Goal: Information Seeking & Learning: Learn about a topic

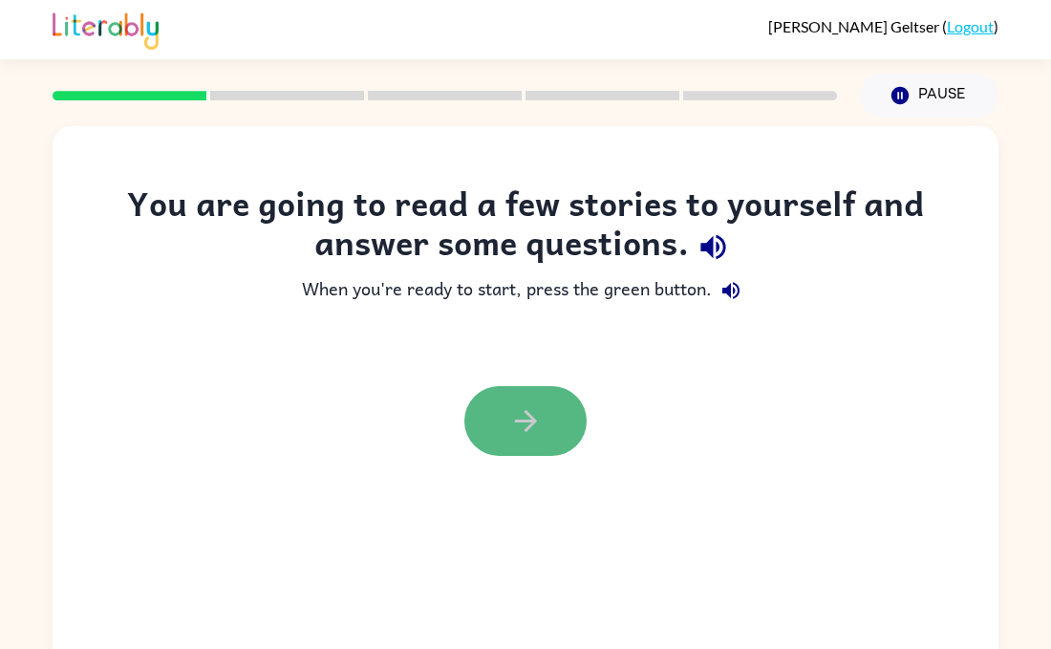
click at [521, 441] on button "button" at bounding box center [525, 421] width 122 height 70
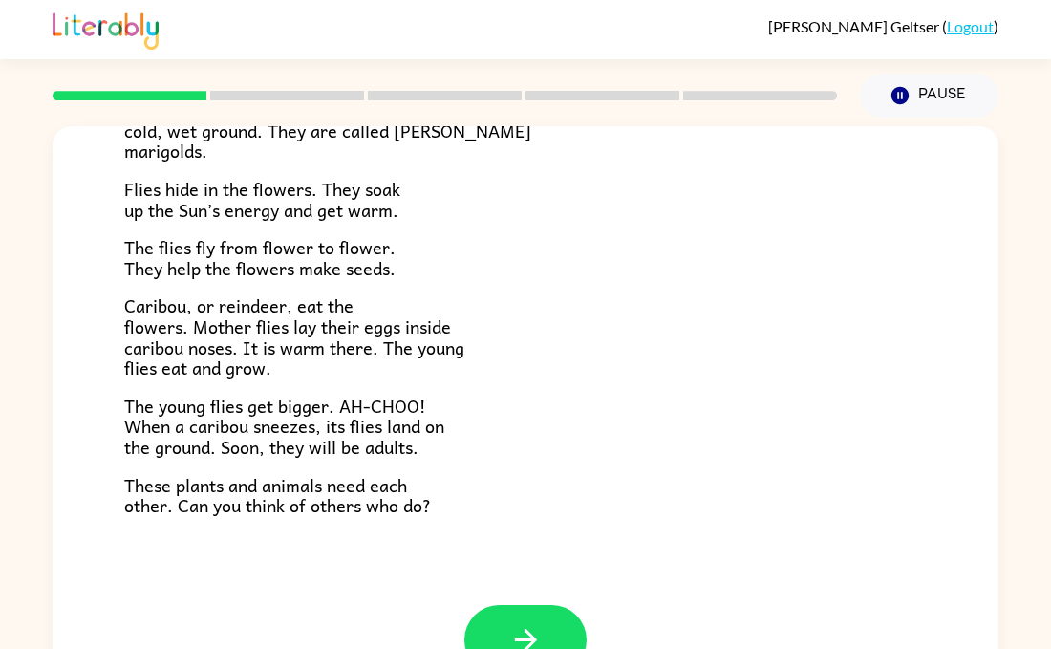
scroll to position [393, 0]
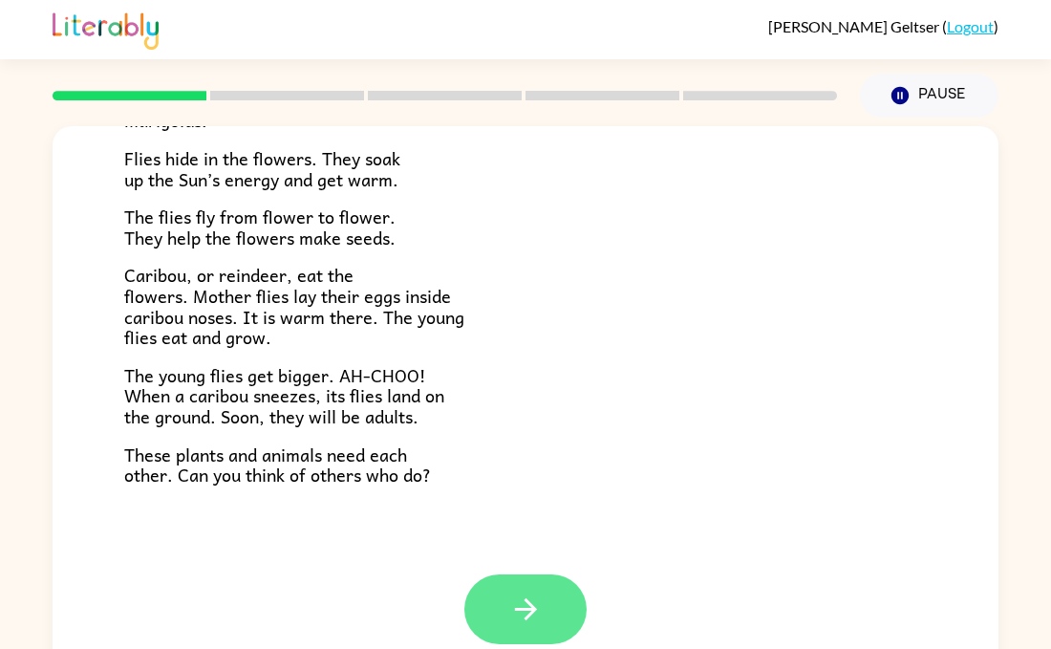
click at [527, 588] on button "button" at bounding box center [525, 609] width 122 height 70
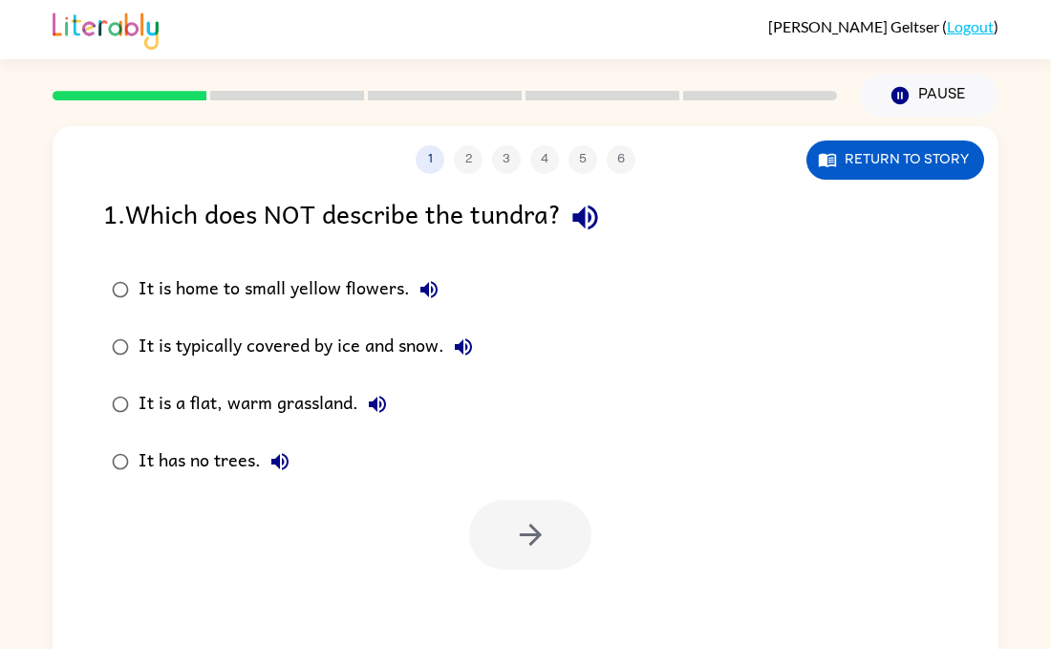
scroll to position [0, 0]
click at [533, 539] on icon "button" at bounding box center [530, 535] width 22 height 22
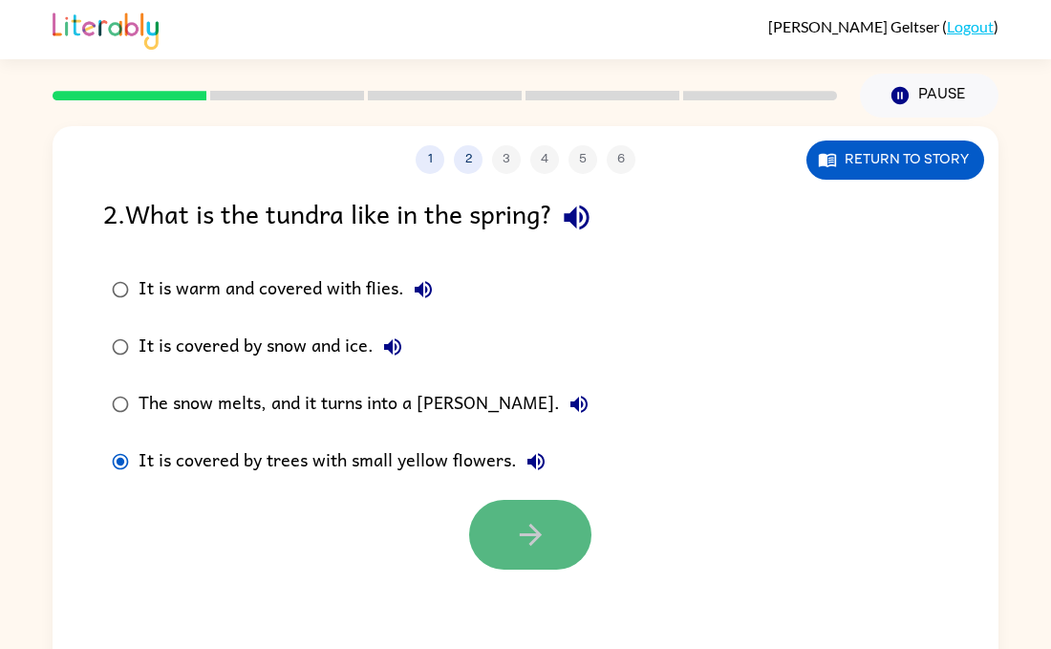
click at [561, 545] on button "button" at bounding box center [530, 535] width 122 height 70
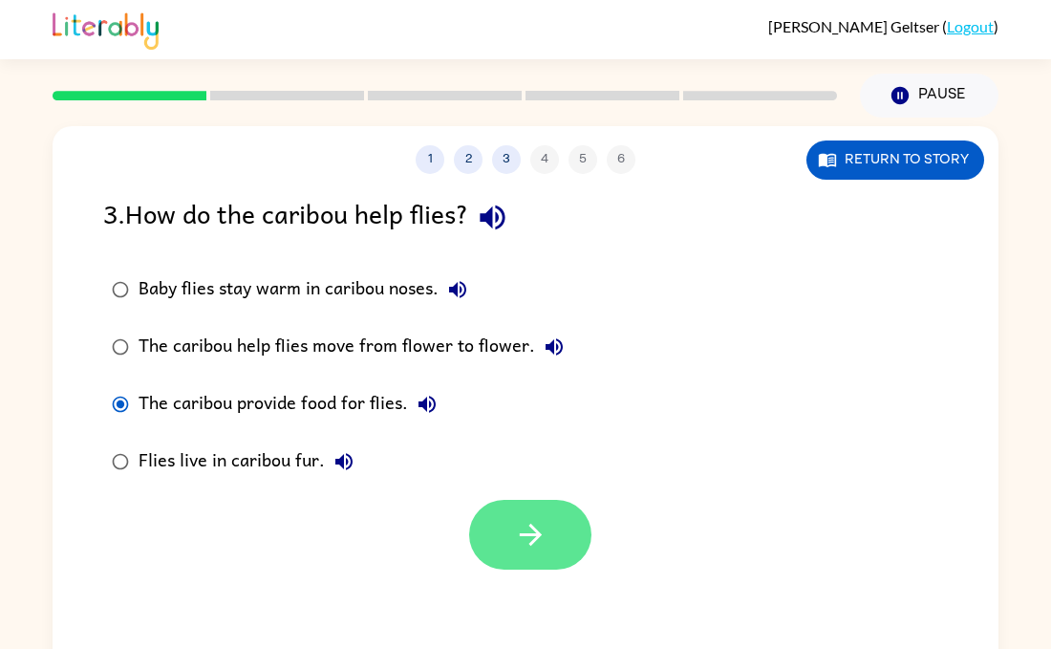
click at [531, 527] on icon "button" at bounding box center [530, 535] width 22 height 22
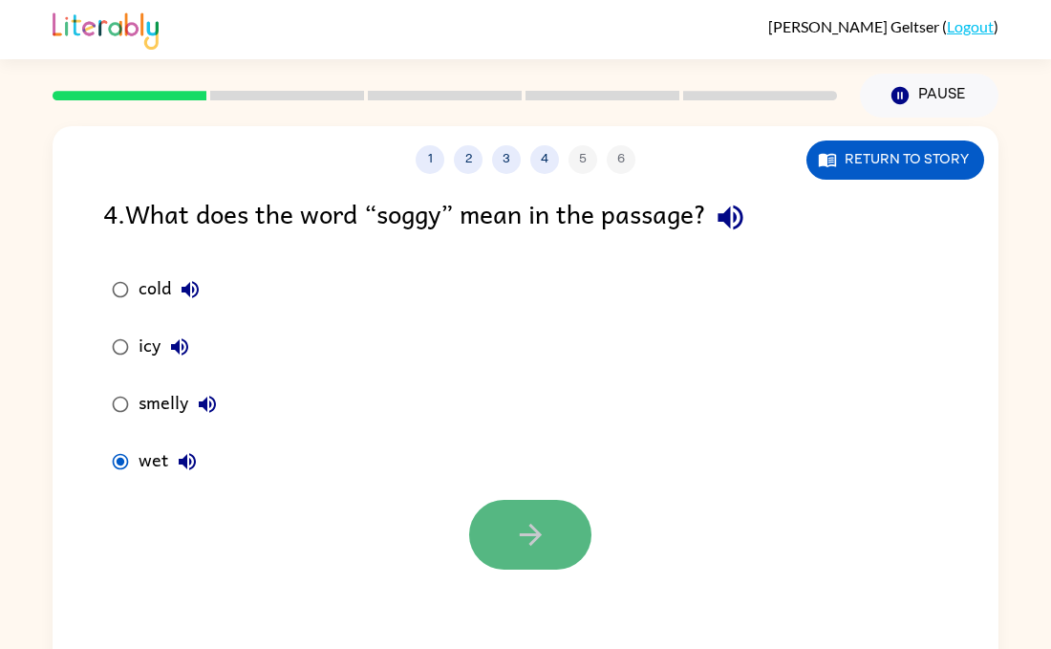
click at [481, 537] on button "button" at bounding box center [530, 535] width 122 height 70
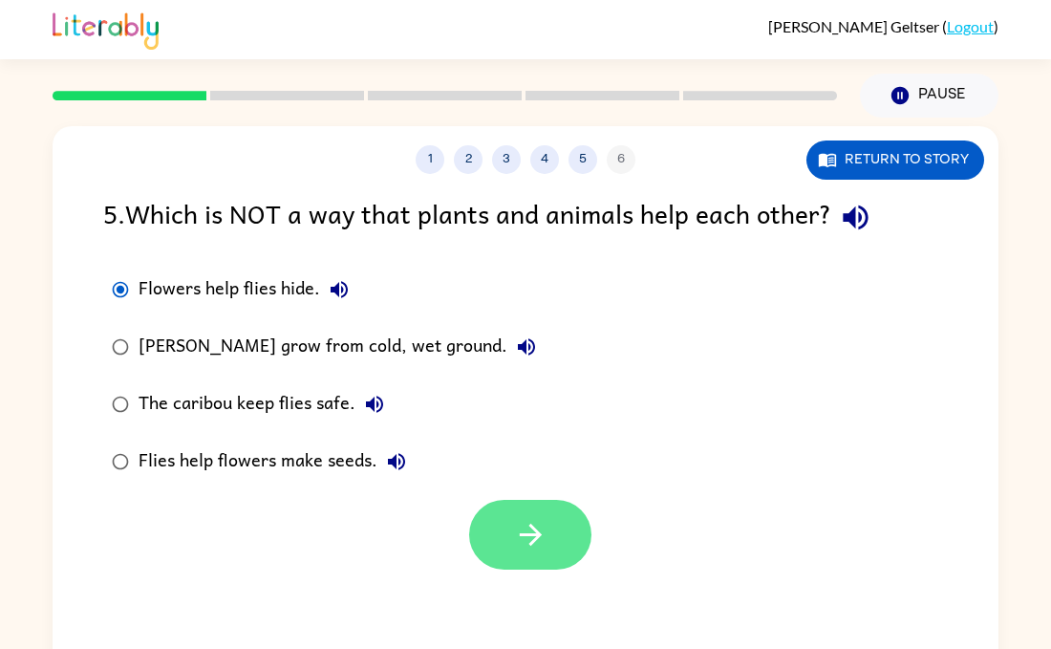
click at [522, 561] on button "button" at bounding box center [530, 535] width 122 height 70
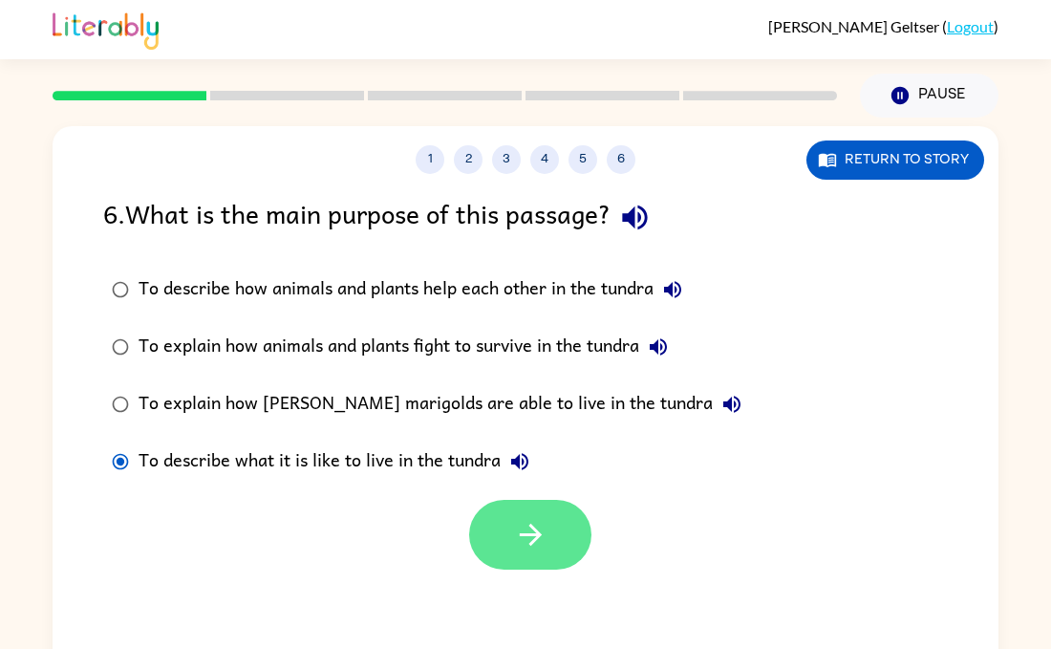
click at [551, 532] on button "button" at bounding box center [530, 535] width 122 height 70
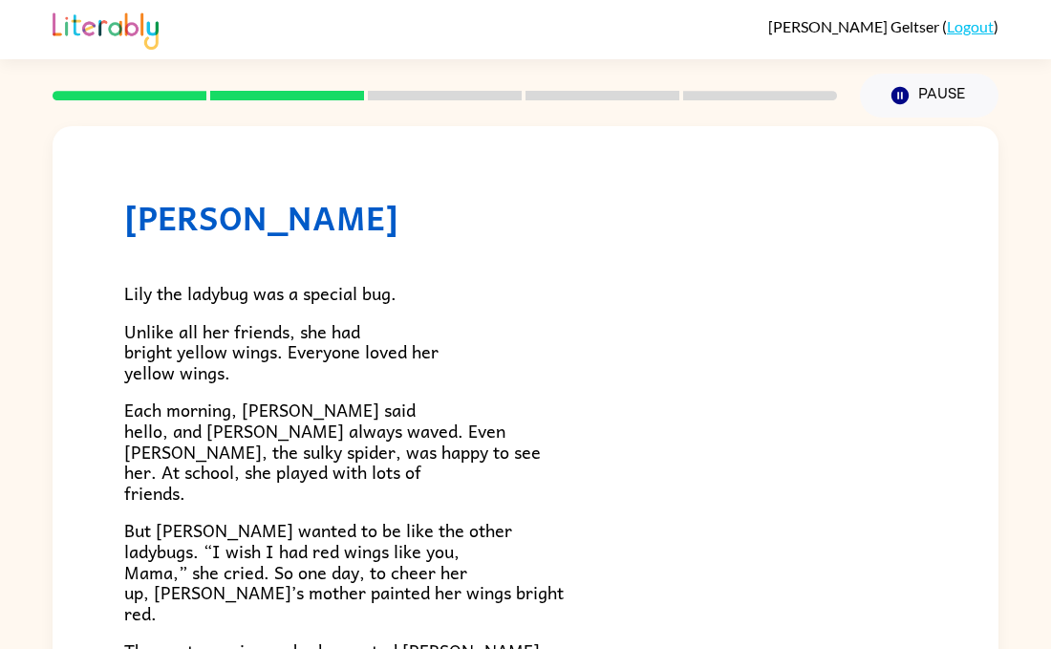
scroll to position [23, 0]
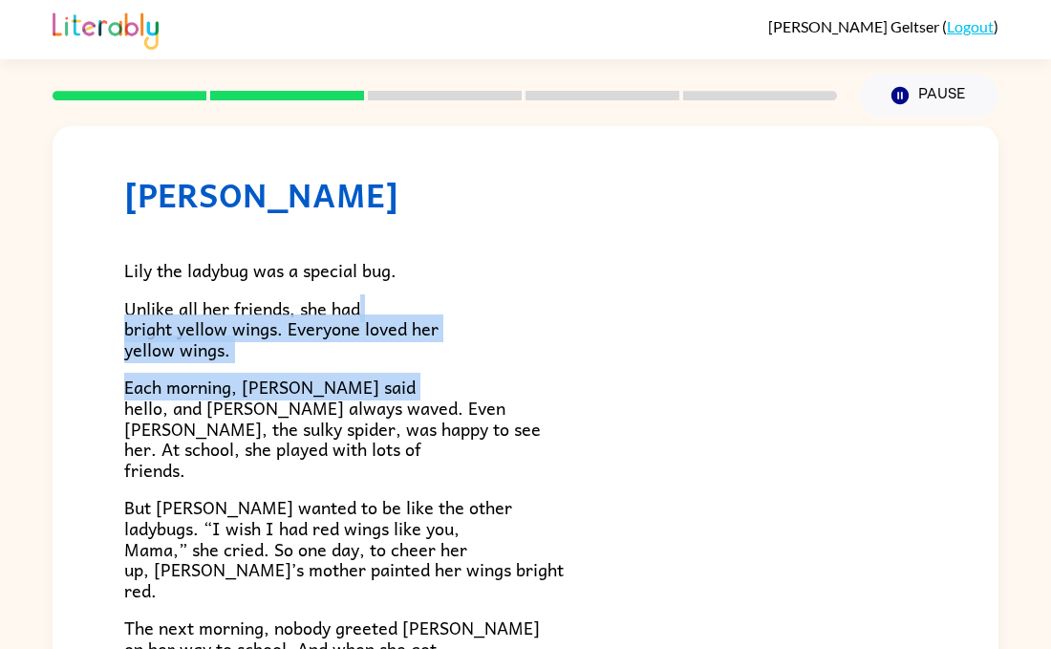
drag, startPoint x: 560, startPoint y: 365, endPoint x: 559, endPoint y: 299, distance: 65.9
click at [559, 299] on div "Lily the ladybug was a special bug. Unlike all her friends, she had bright yell…" at bounding box center [525, 604] width 802 height 781
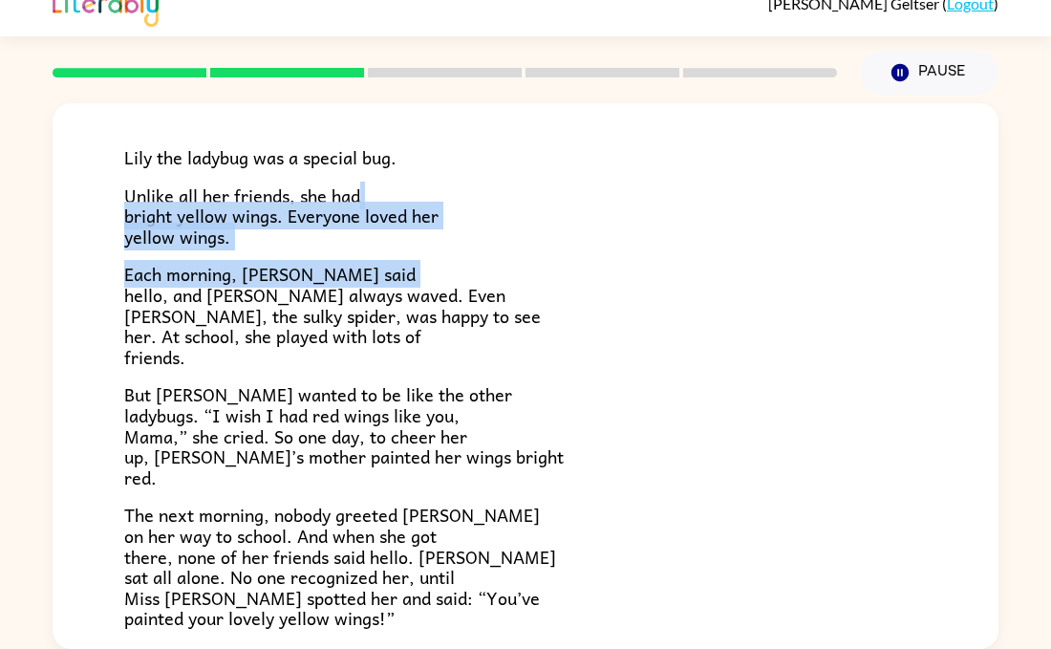
click at [456, 460] on p "But [PERSON_NAME] wanted to be like the other ladybugs. “I wish I had red wings…" at bounding box center [525, 435] width 802 height 103
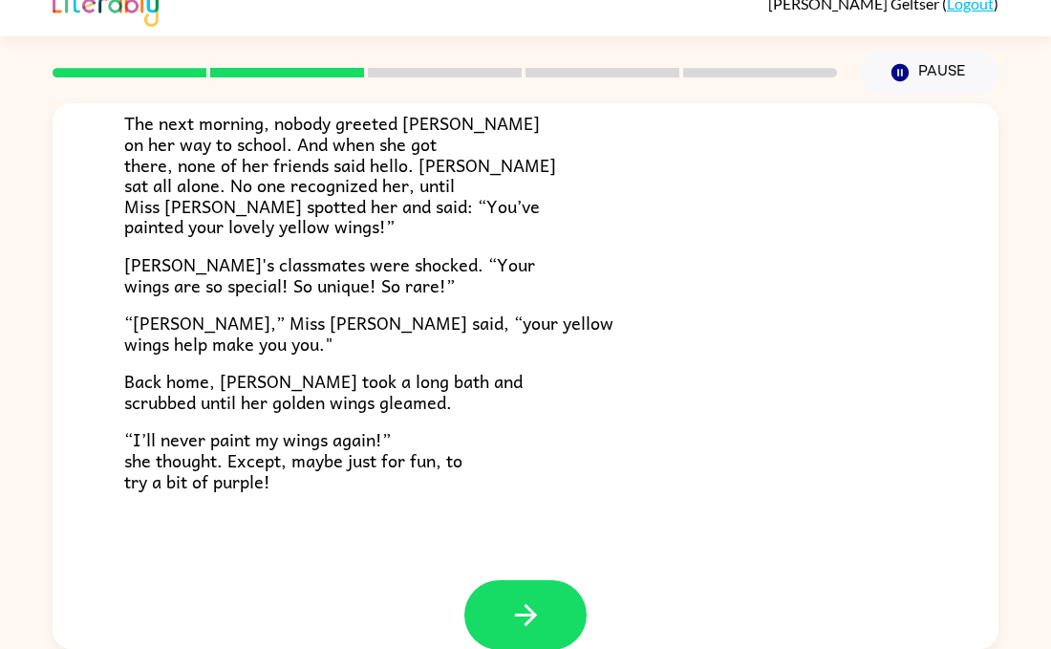
scroll to position [534, 0]
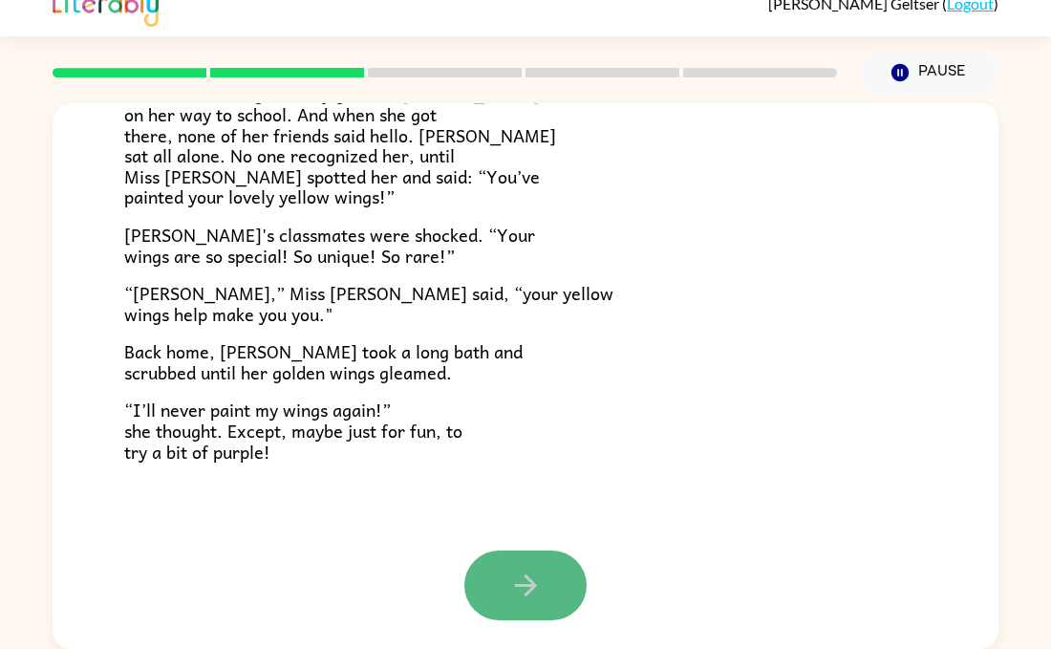
click at [539, 566] on button "button" at bounding box center [525, 585] width 122 height 70
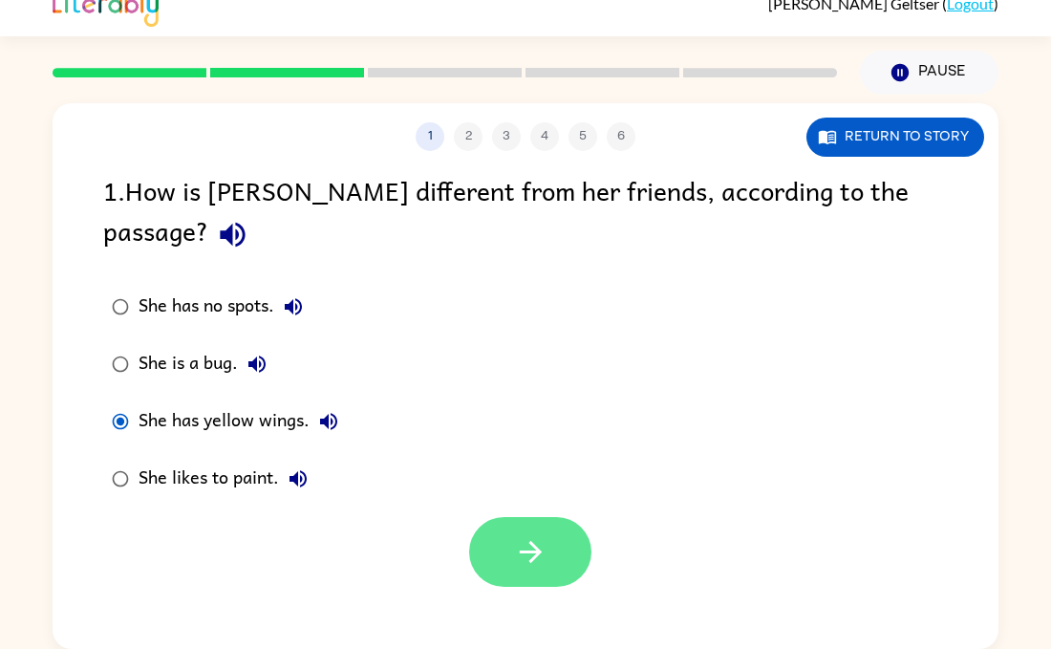
click at [524, 535] on icon "button" at bounding box center [530, 551] width 33 height 33
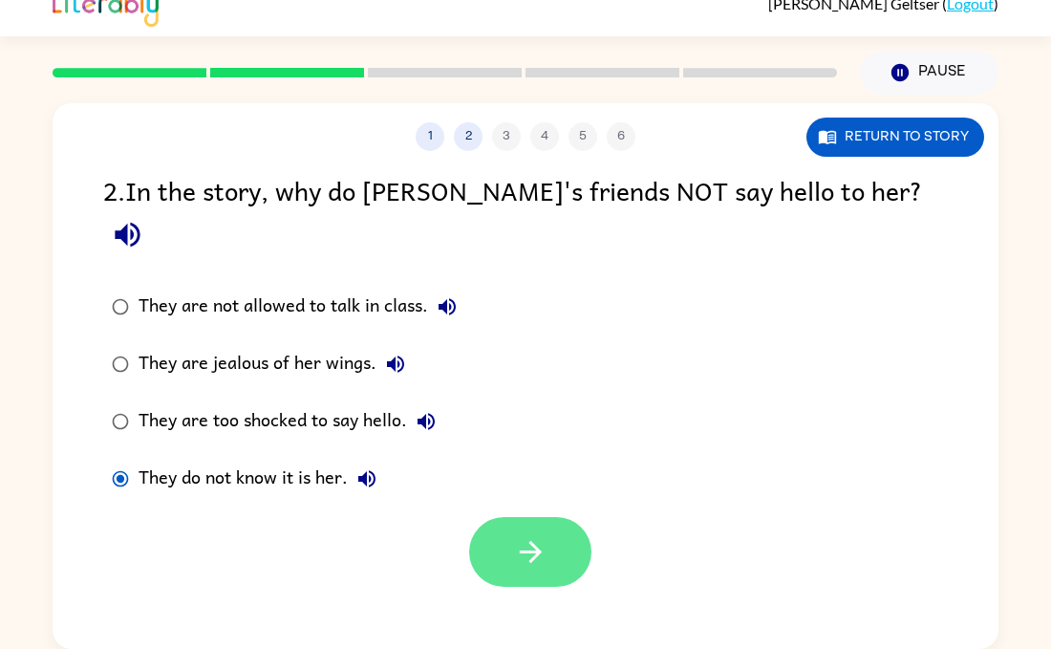
click at [558, 526] on button "button" at bounding box center [530, 552] width 122 height 70
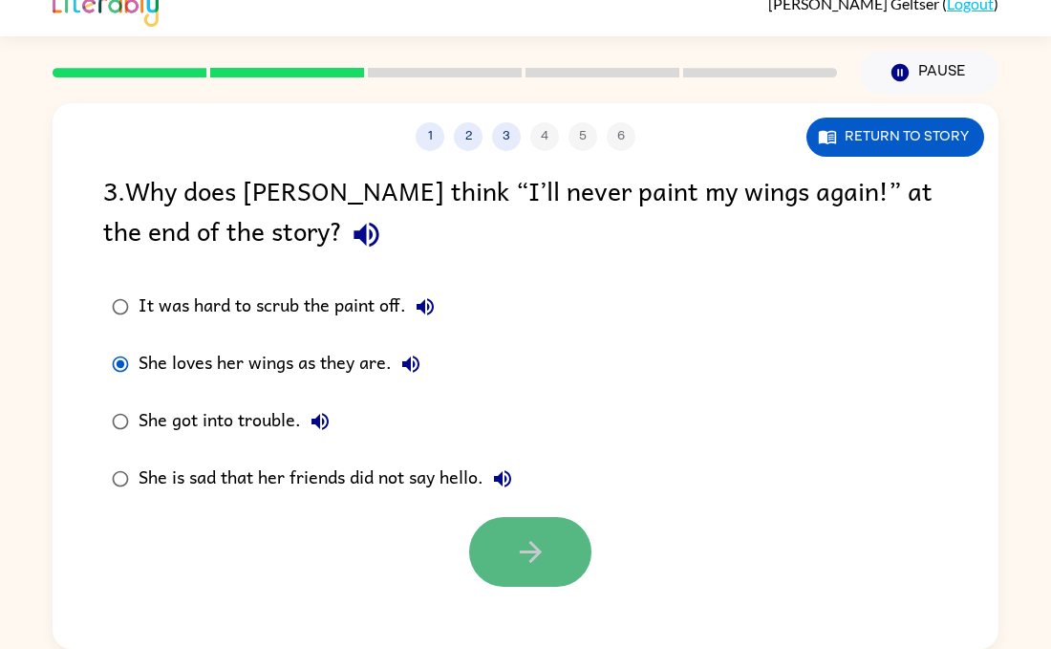
click at [548, 563] on button "button" at bounding box center [530, 552] width 122 height 70
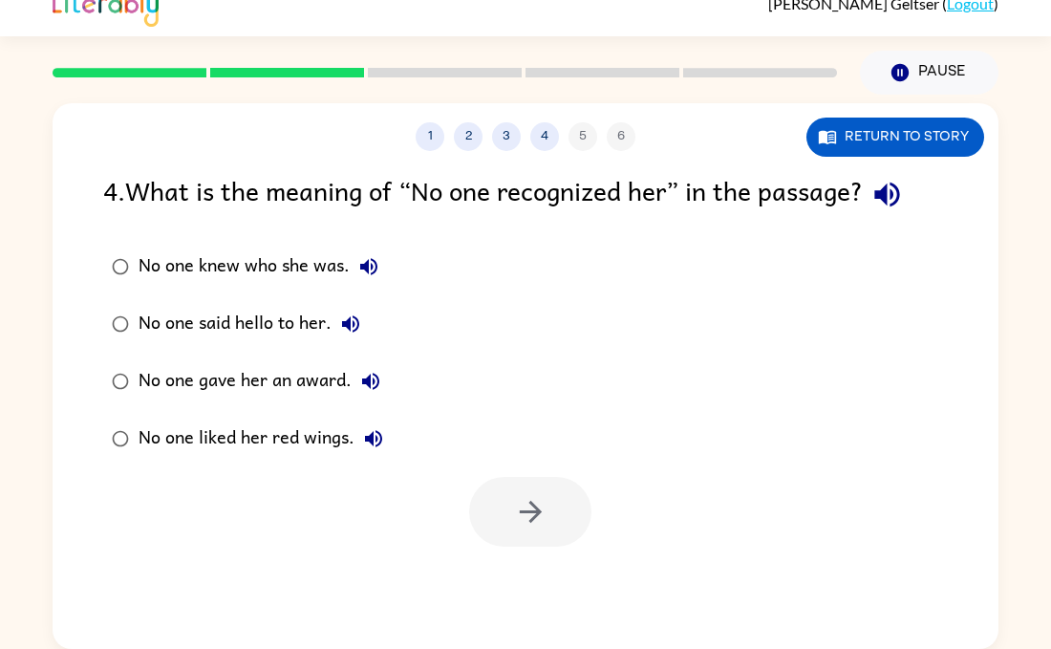
click at [548, 563] on div "1 2 3 4 5 6 Return to story 4 . What is the meaning of “No one recognized her” …" at bounding box center [526, 376] width 946 height 546
click at [533, 522] on icon "button" at bounding box center [530, 511] width 33 height 33
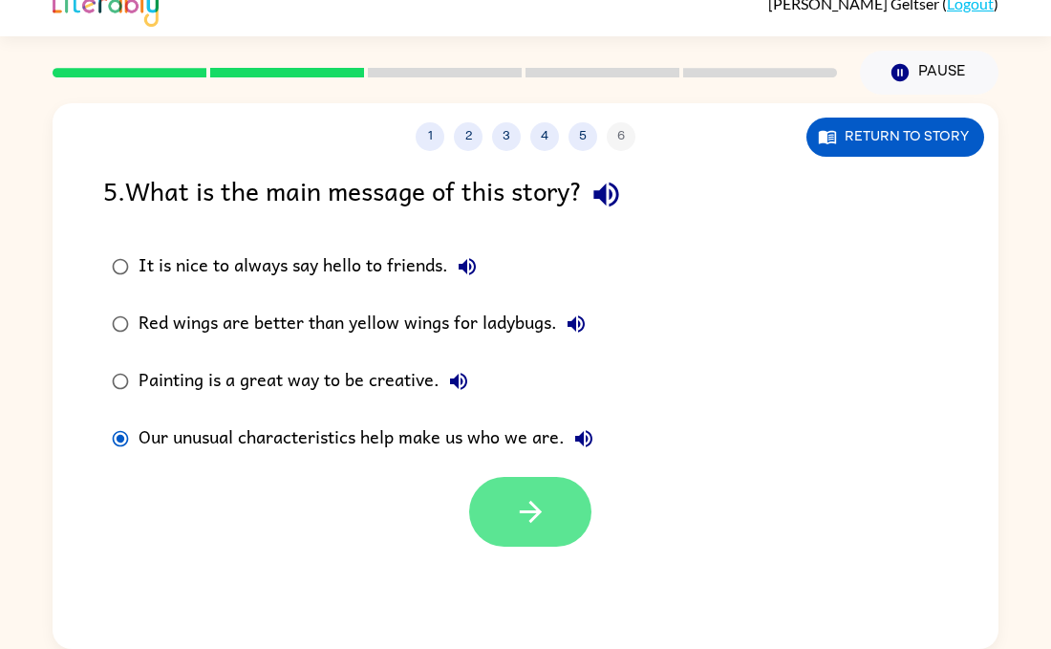
click at [525, 499] on icon "button" at bounding box center [530, 511] width 33 height 33
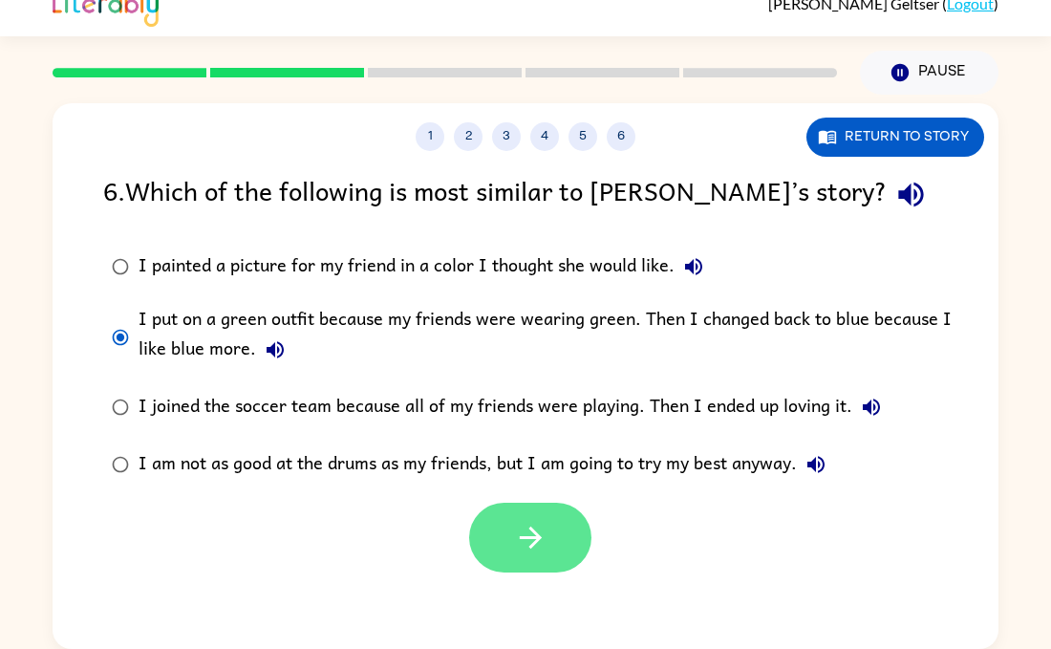
click at [518, 515] on button "button" at bounding box center [530, 538] width 122 height 70
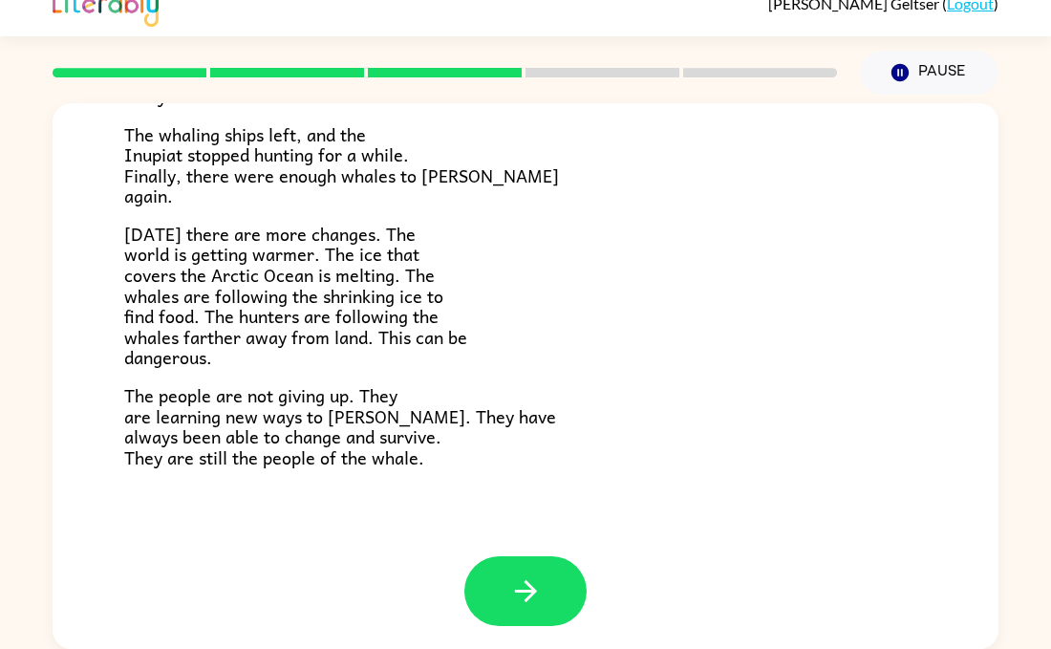
scroll to position [644, 0]
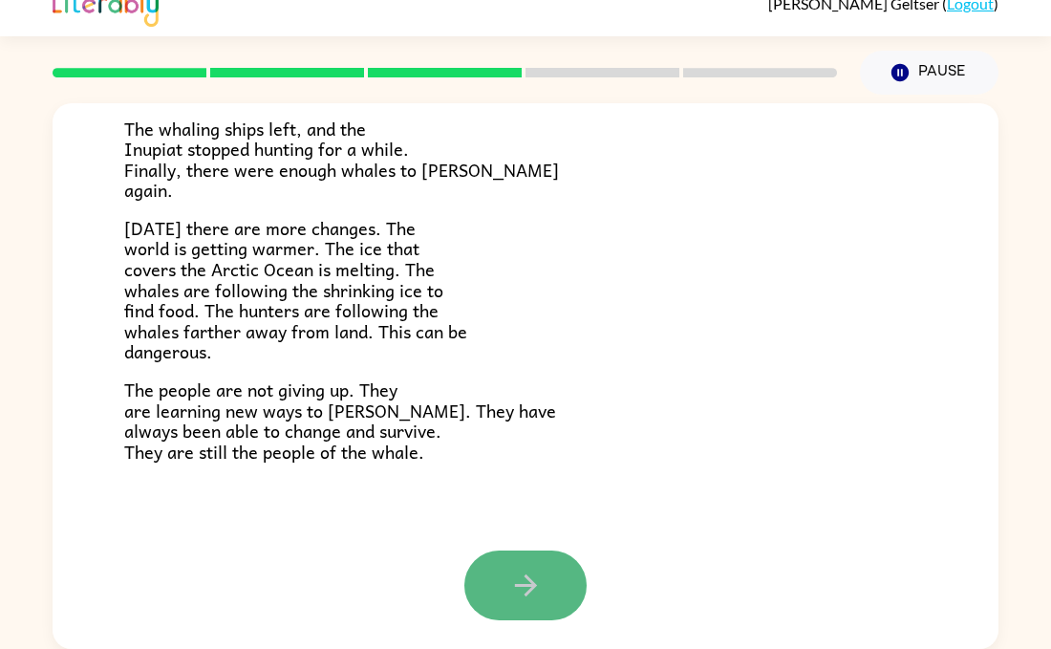
click at [544, 588] on button "button" at bounding box center [525, 585] width 122 height 70
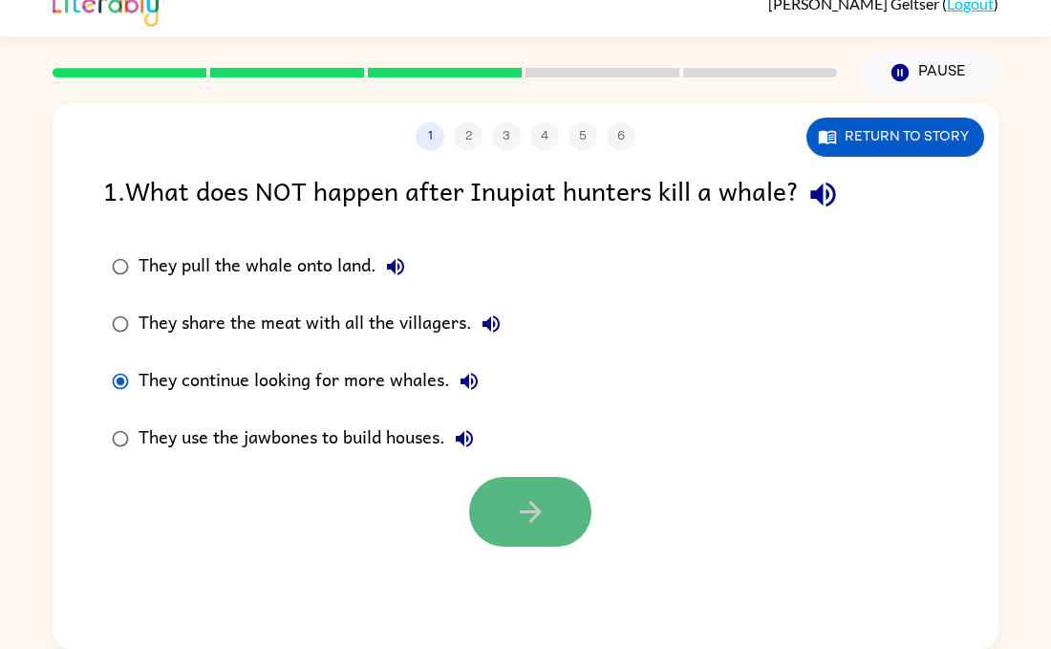
click at [544, 544] on button "button" at bounding box center [530, 512] width 122 height 70
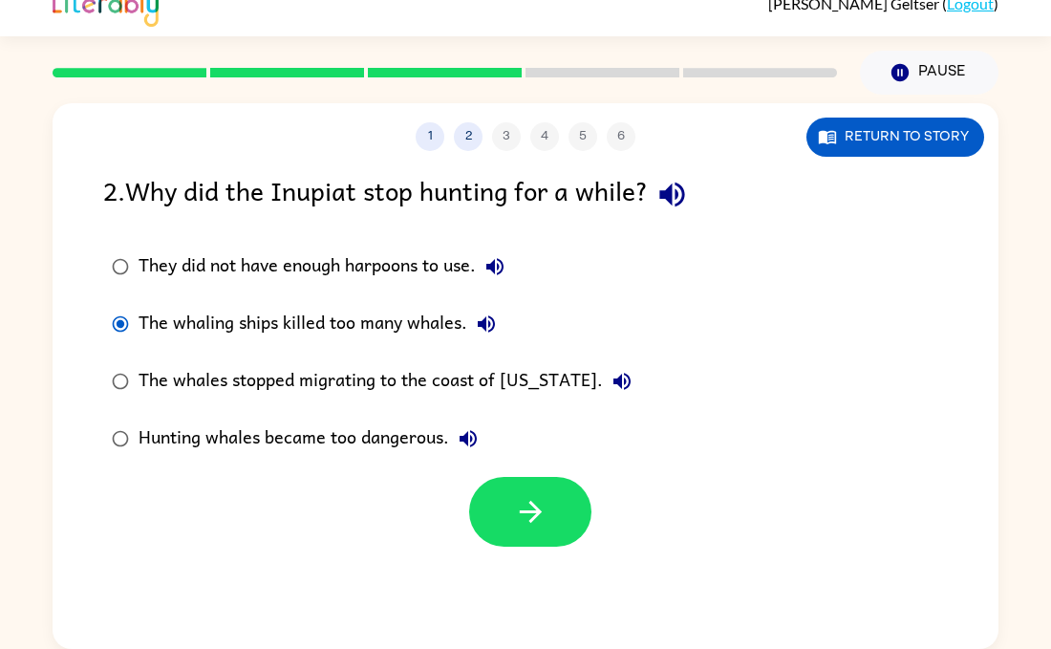
click at [552, 455] on label "Hunting whales became too dangerous." at bounding box center [372, 438] width 558 height 57
click at [547, 498] on button "button" at bounding box center [530, 512] width 122 height 70
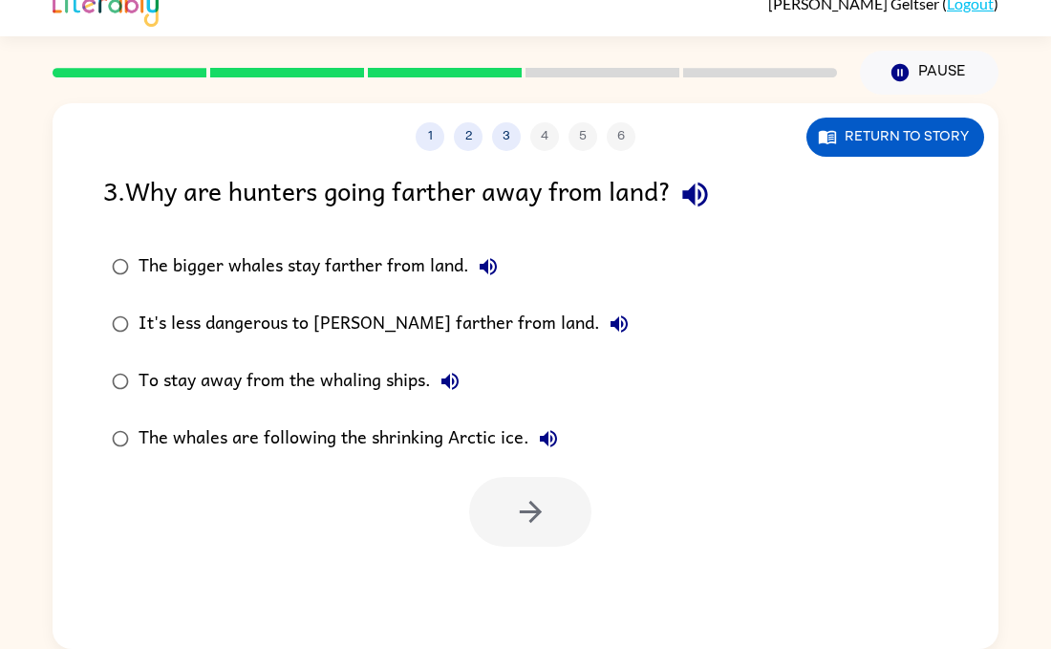
click at [710, 195] on icon "button" at bounding box center [694, 194] width 33 height 33
click at [488, 503] on button "button" at bounding box center [530, 512] width 122 height 70
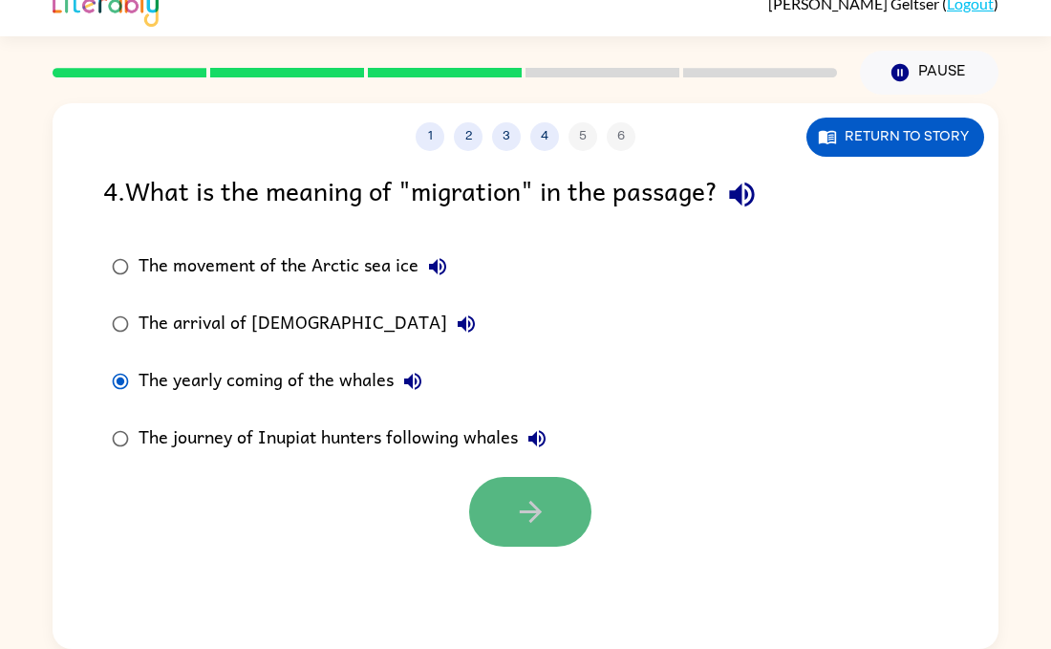
click at [530, 496] on icon "button" at bounding box center [530, 511] width 33 height 33
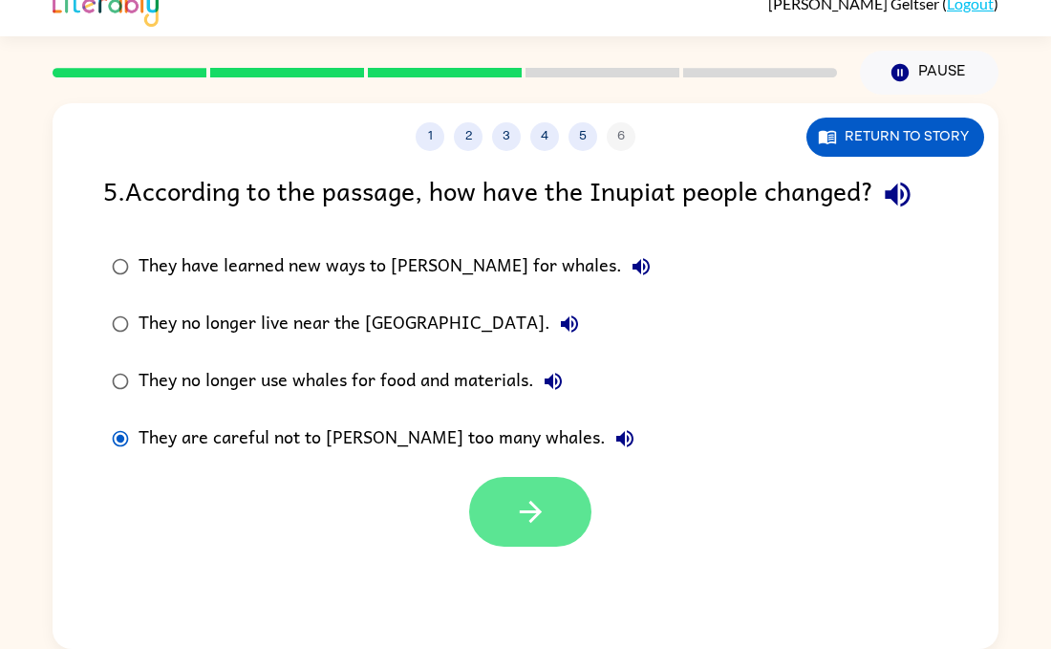
click at [538, 521] on icon "button" at bounding box center [530, 511] width 33 height 33
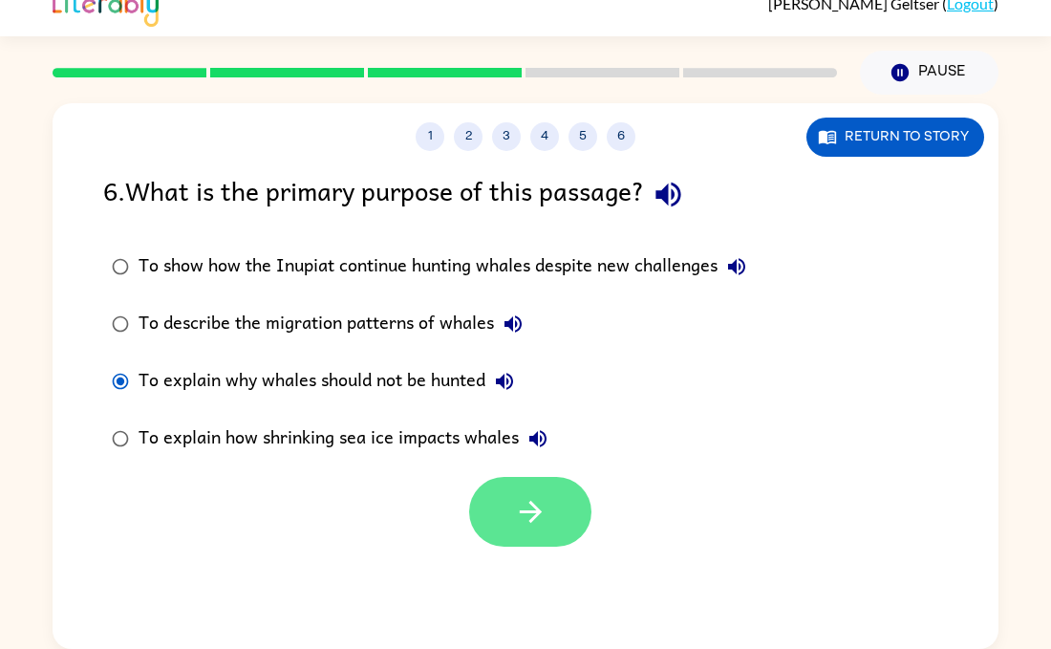
click at [568, 521] on button "button" at bounding box center [530, 512] width 122 height 70
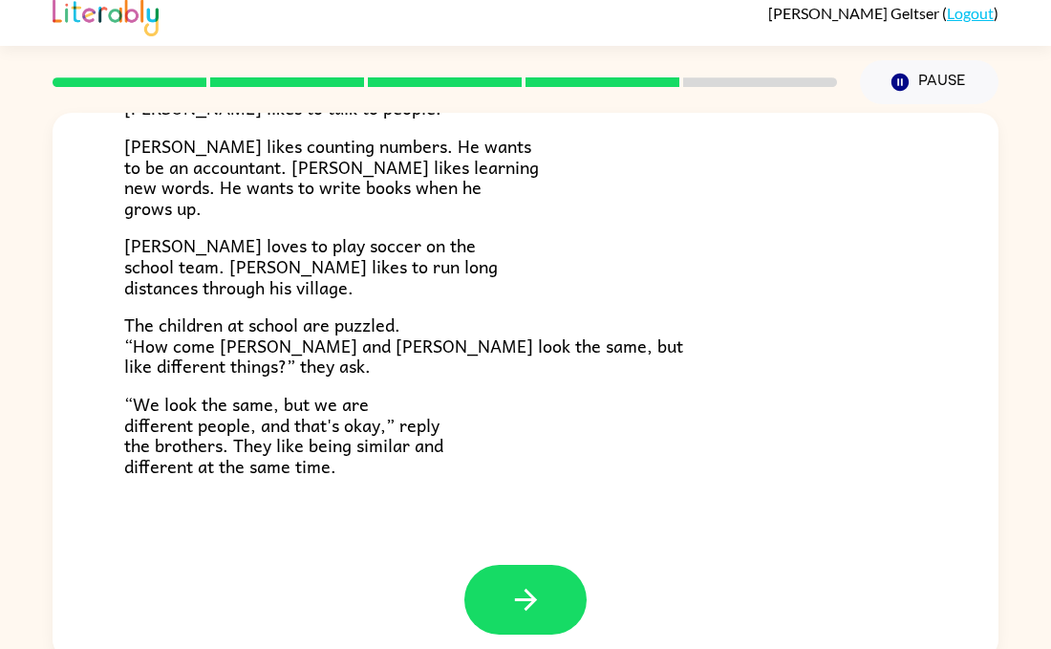
scroll to position [413, 0]
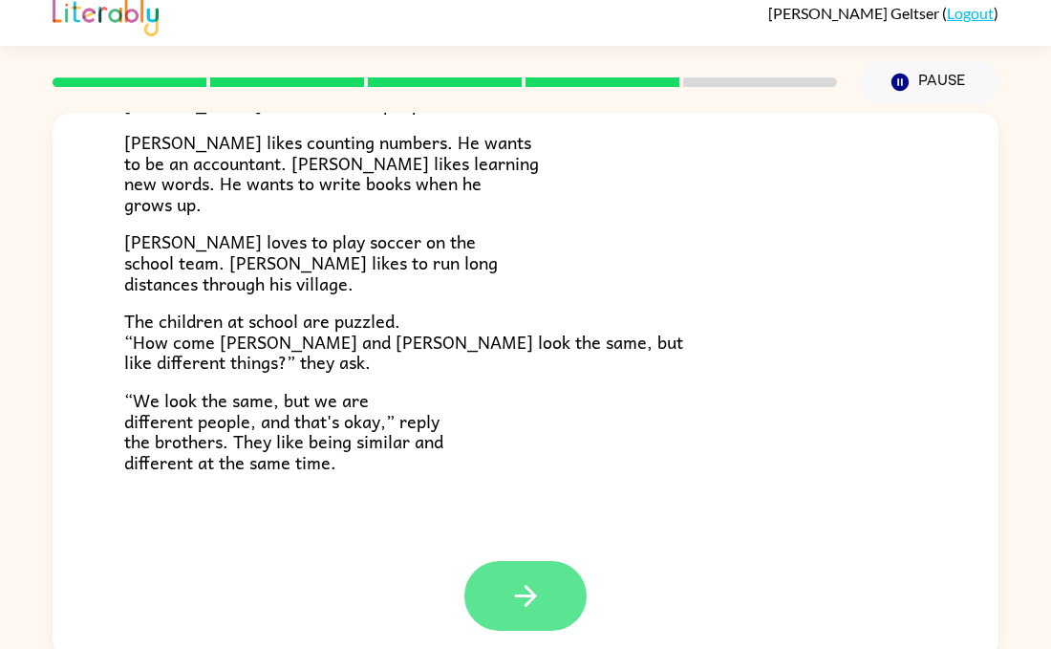
click at [537, 591] on icon "button" at bounding box center [525, 595] width 33 height 33
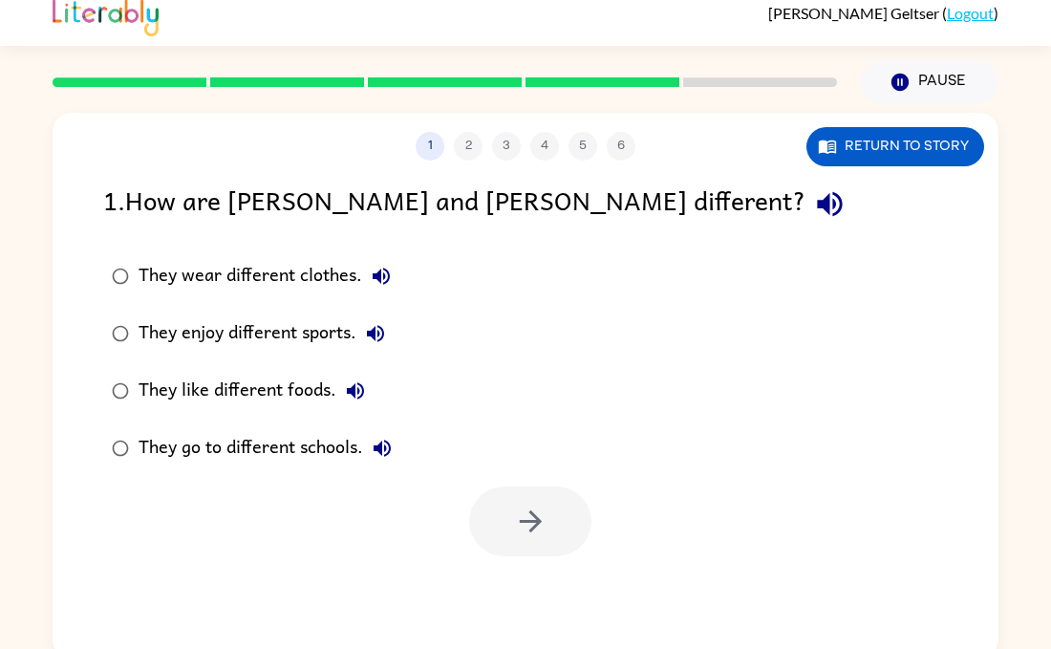
scroll to position [0, 0]
click at [570, 524] on button "button" at bounding box center [530, 521] width 122 height 70
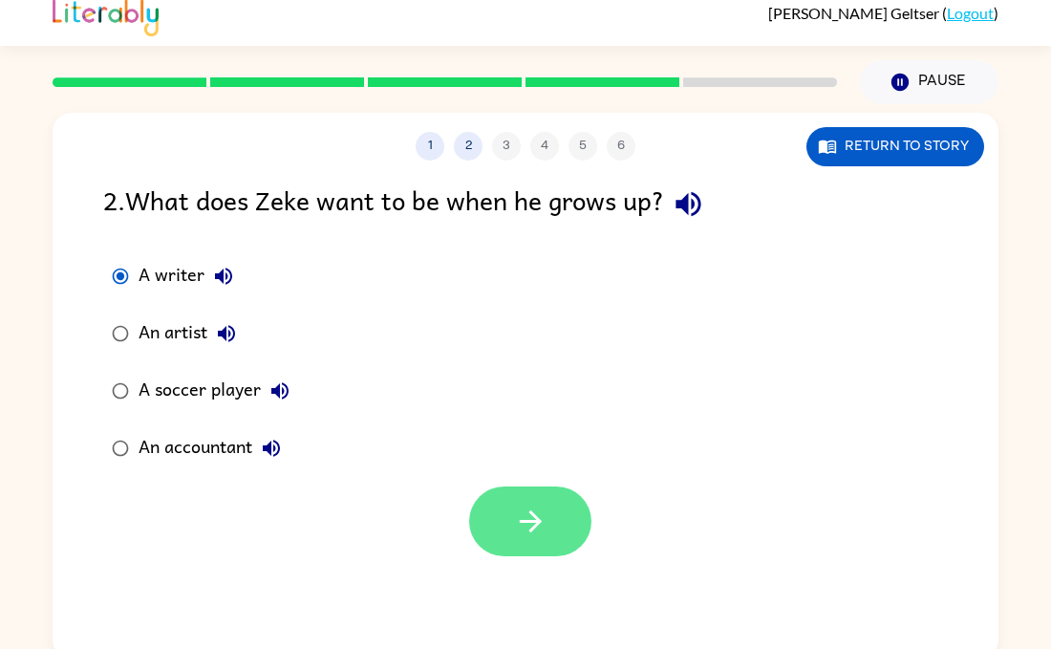
click at [551, 527] on button "button" at bounding box center [530, 521] width 122 height 70
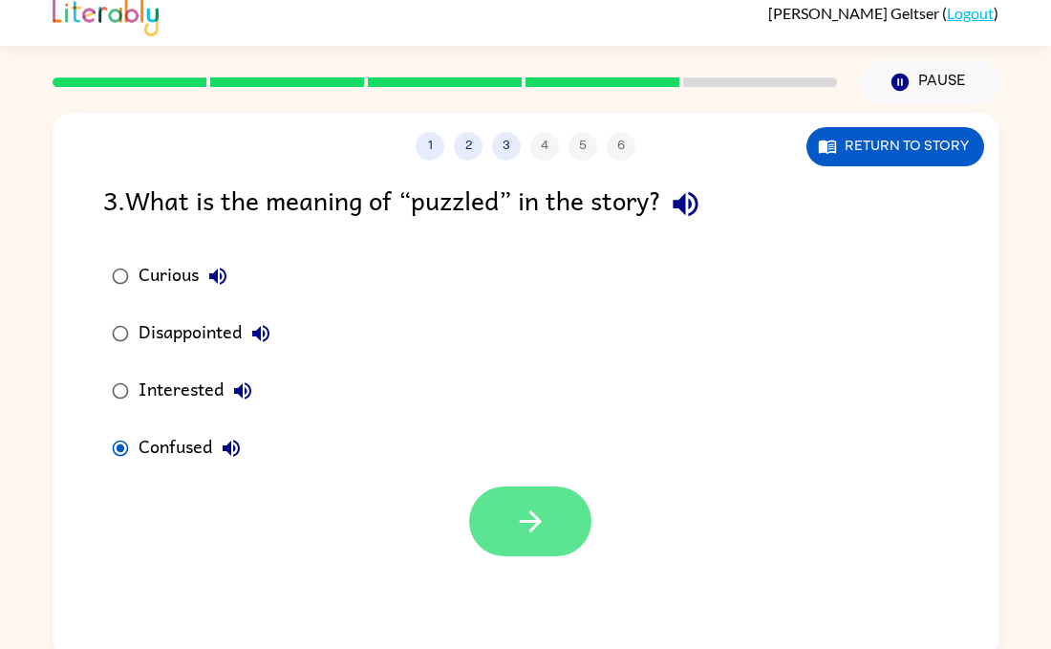
click at [539, 545] on button "button" at bounding box center [530, 521] width 122 height 70
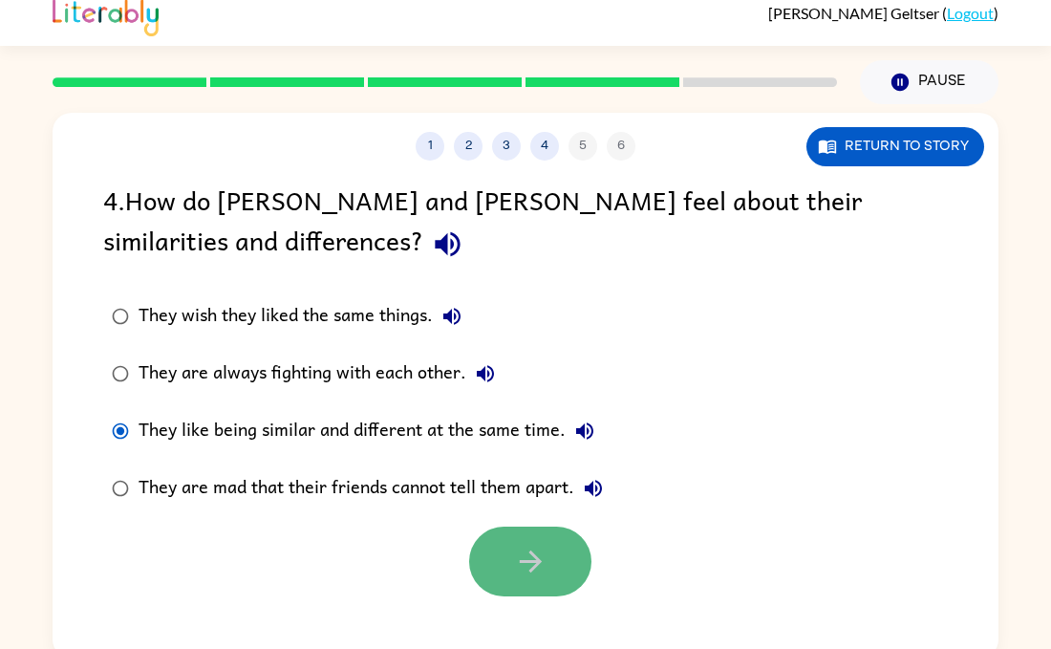
click at [548, 573] on button "button" at bounding box center [530, 561] width 122 height 70
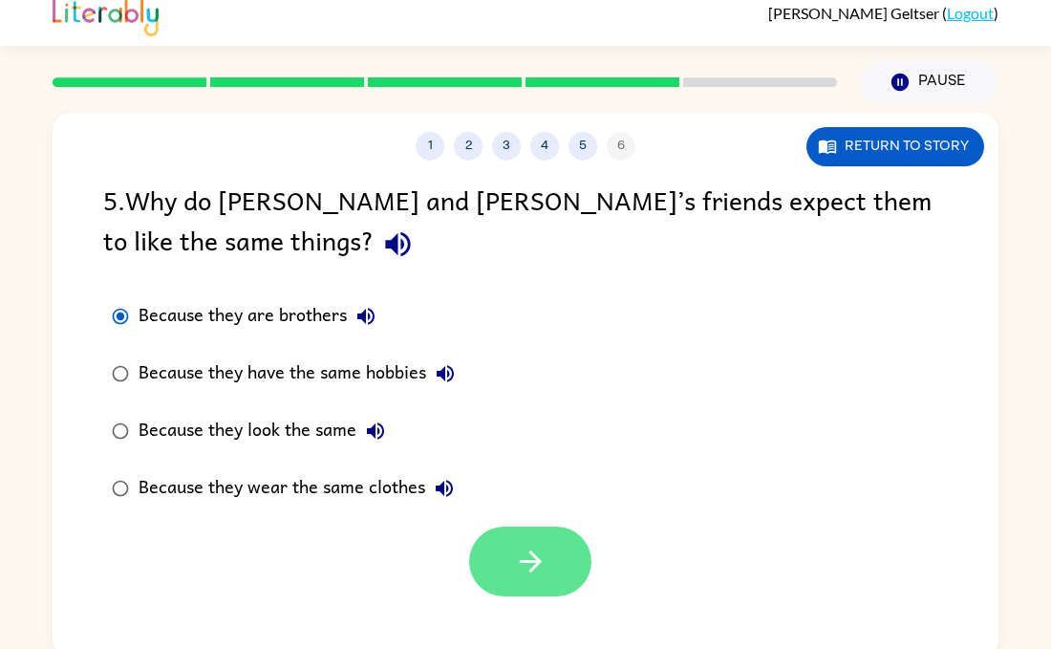
click at [522, 557] on icon "button" at bounding box center [530, 561] width 33 height 33
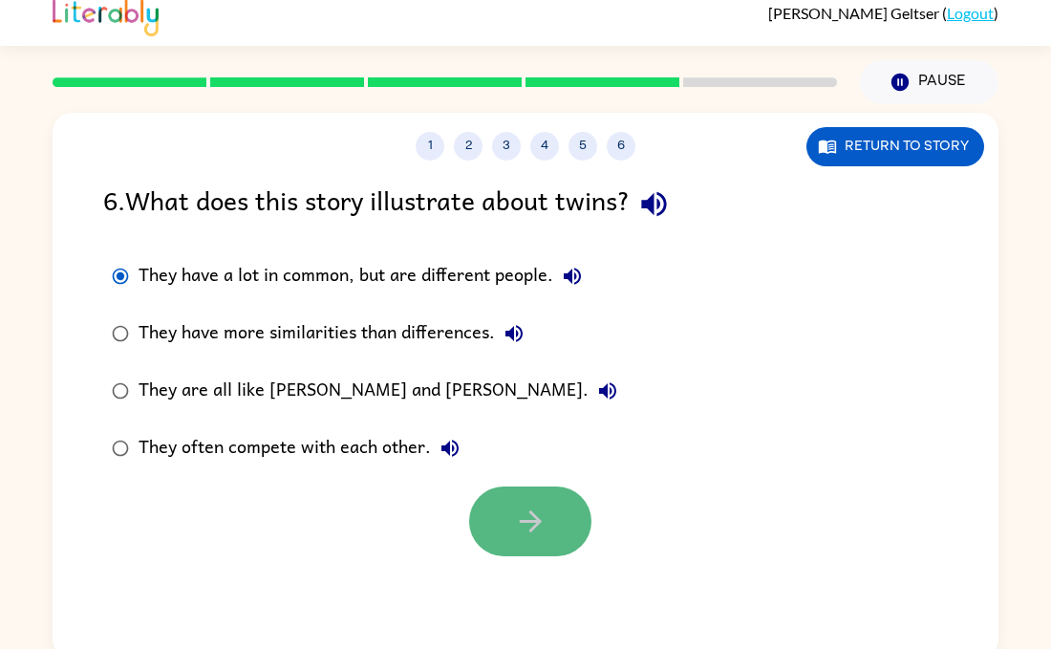
click at [500, 524] on button "button" at bounding box center [530, 521] width 122 height 70
